Goal: Check status

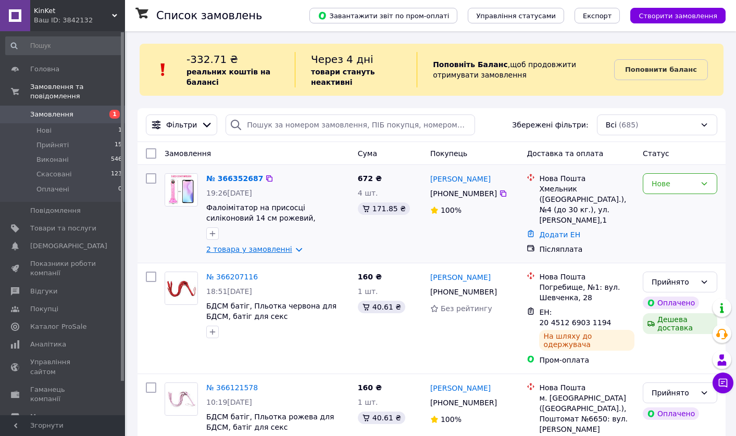
click at [292, 249] on link "2 товара у замовленні" at bounding box center [249, 249] width 86 height 8
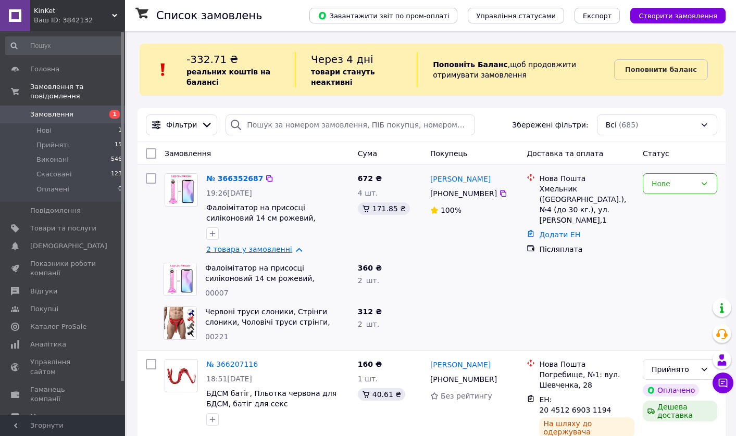
click at [292, 249] on link "2 товара у замовленні" at bounding box center [249, 249] width 86 height 8
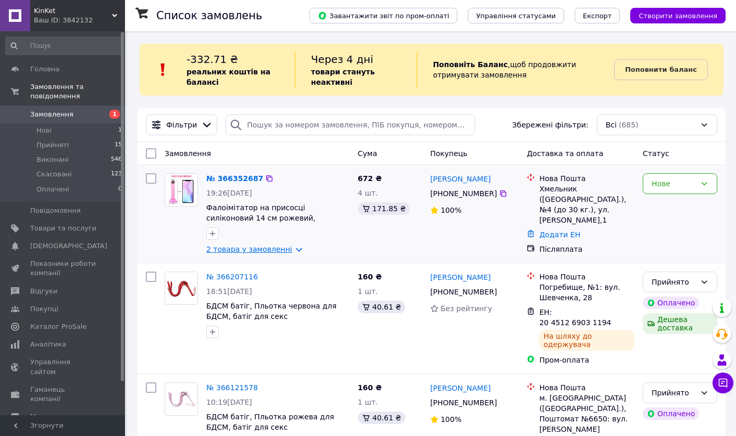
click at [292, 249] on link "2 товара у замовленні" at bounding box center [249, 249] width 86 height 8
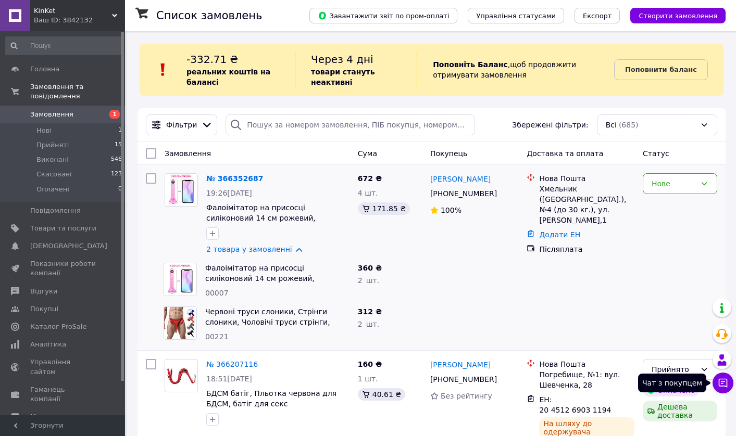
click at [722, 380] on icon at bounding box center [722, 383] width 10 height 10
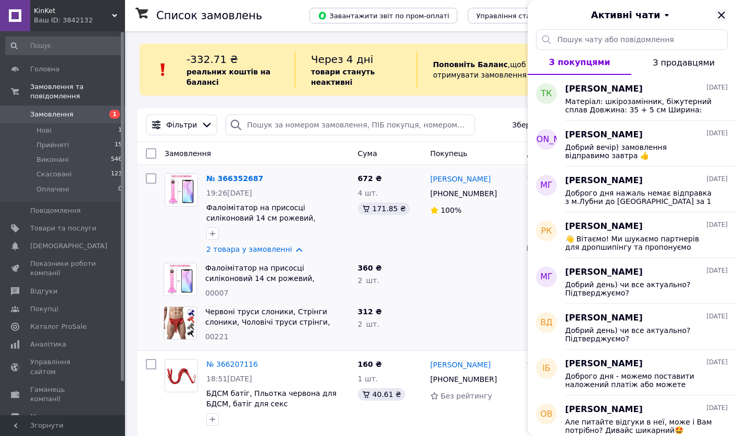
click at [723, 17] on icon "Закрити" at bounding box center [720, 14] width 7 height 7
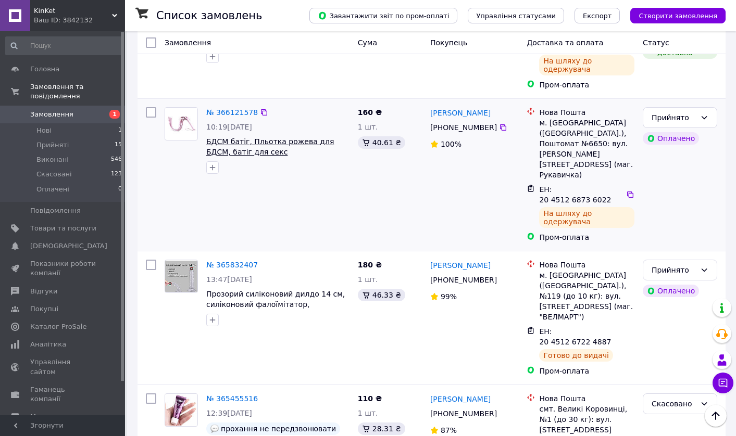
scroll to position [277, 0]
